Goal: Information Seeking & Learning: Learn about a topic

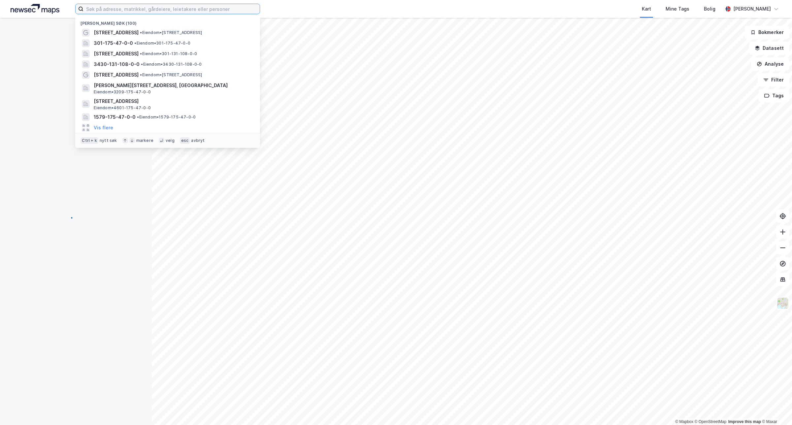
click at [162, 12] on input at bounding box center [171, 9] width 176 height 10
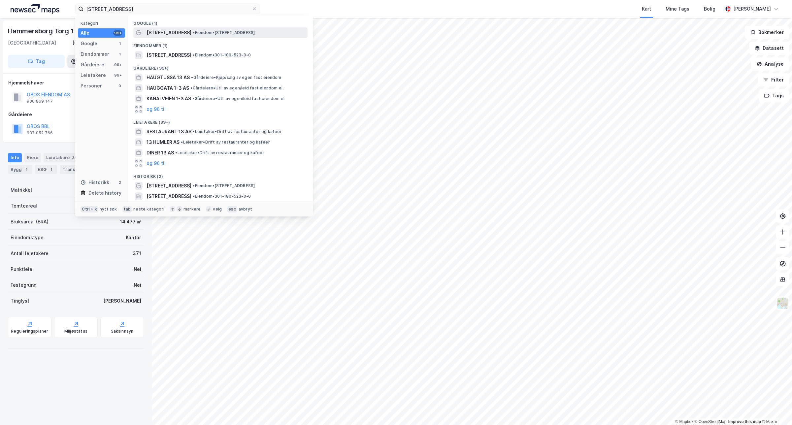
click at [163, 37] on div "[STREET_ADDRESS] • Eiendom • [STREET_ADDRESS]" at bounding box center [220, 32] width 174 height 11
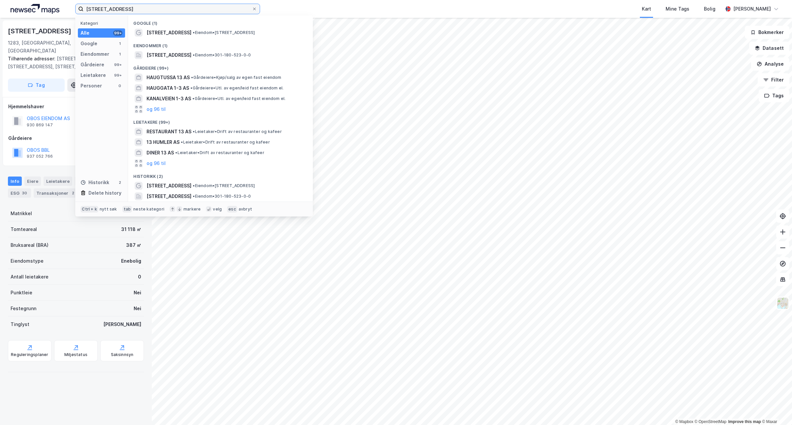
drag, startPoint x: 139, startPoint y: 8, endPoint x: 13, endPoint y: 16, distance: 126.9
click at [13, 16] on div "mortensrudveien 13 Kategori Alle 99+ Google 1 Eiendommer 1 Gårdeiere 99+ Leieta…" at bounding box center [396, 9] width 792 height 18
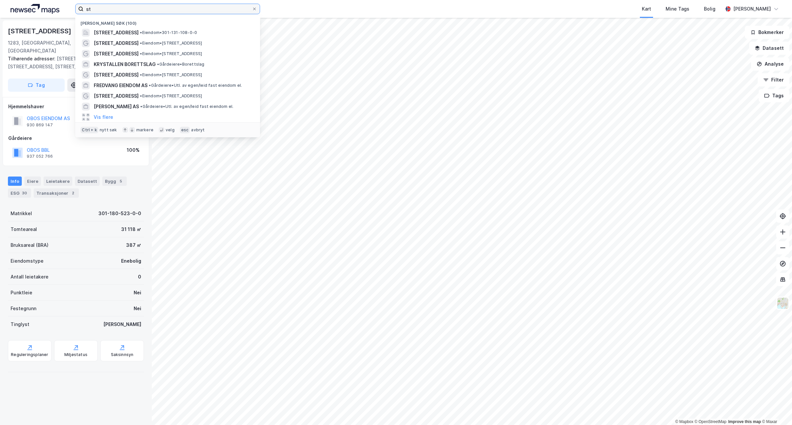
type input "s"
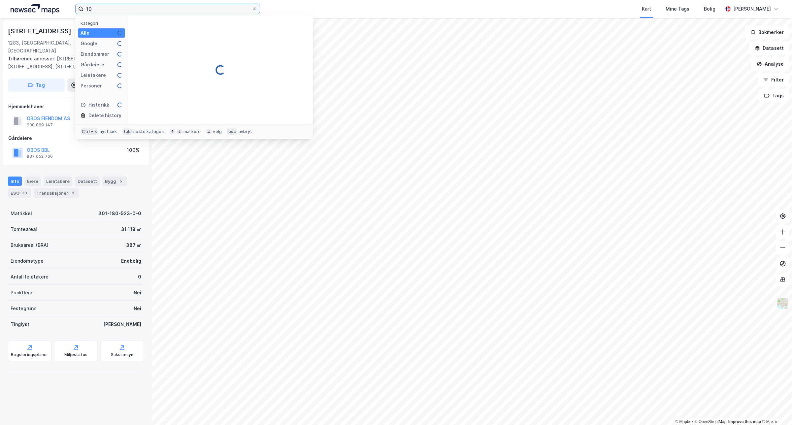
type input "1"
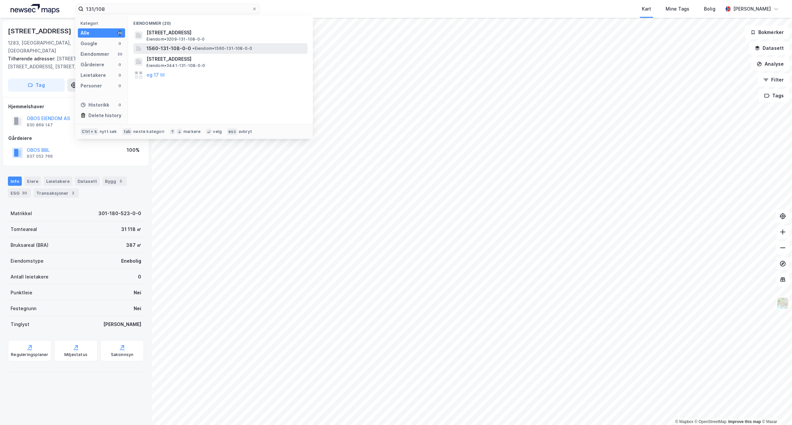
click at [153, 49] on span "1560-131-108-0-0" at bounding box center [168, 49] width 45 height 8
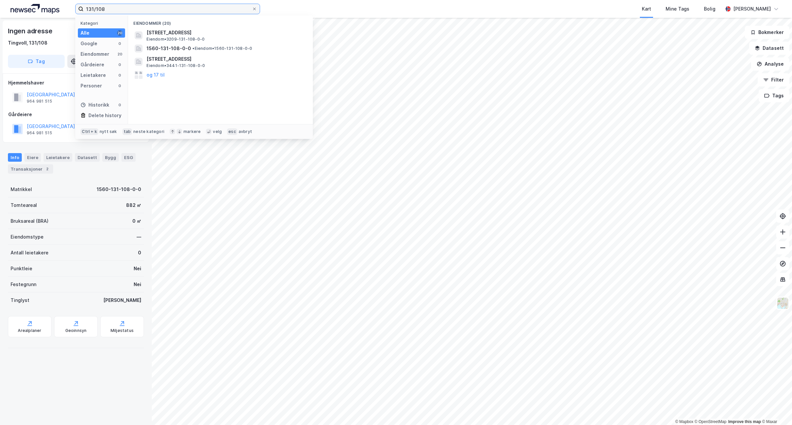
click at [119, 7] on input "131/108" at bounding box center [167, 9] width 168 height 10
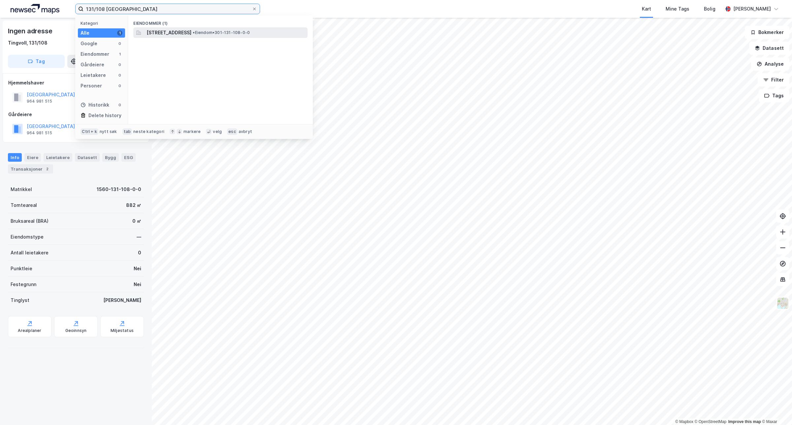
type input "131/108 [GEOGRAPHIC_DATA]"
click at [191, 36] on span "[STREET_ADDRESS]" at bounding box center [168, 33] width 45 height 8
